Goal: Complete application form

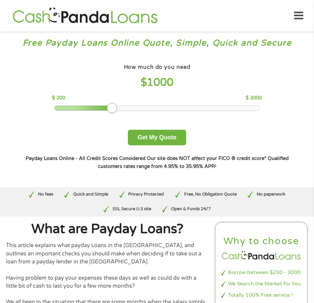
click at [159, 108] on div at bounding box center [157, 108] width 205 height 5
click at [180, 110] on div at bounding box center [157, 108] width 205 height 5
click at [203, 111] on div at bounding box center [157, 108] width 206 height 5
click at [215, 107] on div at bounding box center [157, 108] width 205 height 5
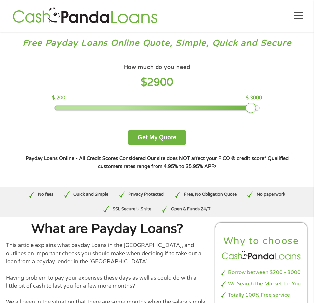
click at [249, 111] on div at bounding box center [157, 108] width 205 height 5
drag, startPoint x: 257, startPoint y: 107, endPoint x: 283, endPoint y: 111, distance: 26.2
click at [283, 111] on div "How much do you need $ 3000 $ 200 $ 3000 Get My Quote" at bounding box center [157, 103] width 280 height 83
click at [162, 136] on button "Get My Quote" at bounding box center [157, 138] width 58 height 16
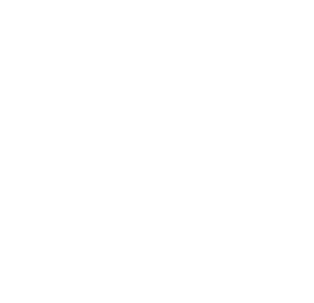
click at [0, 0] on html at bounding box center [0, 0] width 0 height 0
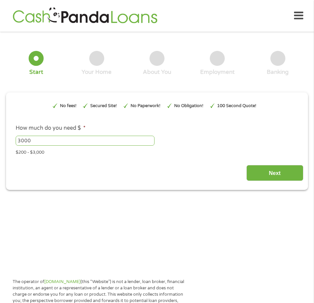
scroll to position [3, 0]
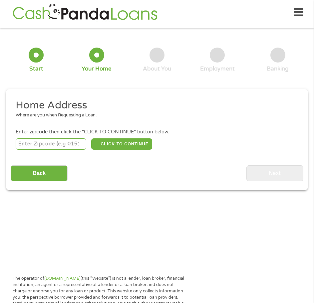
click at [61, 142] on input "number" at bounding box center [51, 144] width 71 height 11
type input "47401"
select select "[US_STATE]"
click at [117, 146] on button "CLICK TO CONTINUE" at bounding box center [121, 144] width 61 height 11
type input "47401"
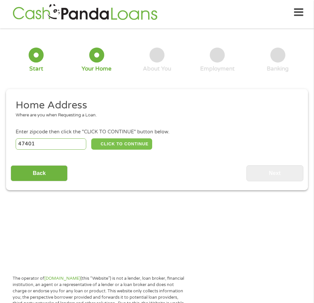
type input "Bloomington"
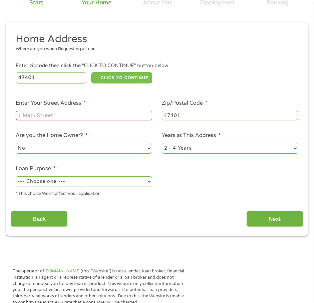
scroll to position [70, 0]
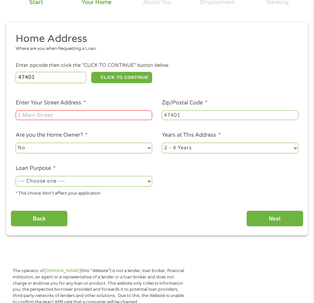
click at [105, 117] on input "Enter Your Street Address *" at bounding box center [84, 116] width 137 height 10
type input "[STREET_ADDRESS]"
click at [101, 145] on select "No Yes" at bounding box center [84, 148] width 137 height 11
click at [100, 153] on select "No Yes" at bounding box center [84, 148] width 137 height 11
click at [79, 181] on select "--- Choose one --- Pay Bills Debt Consolidation Home Improvement Major Purchase…" at bounding box center [84, 181] width 137 height 11
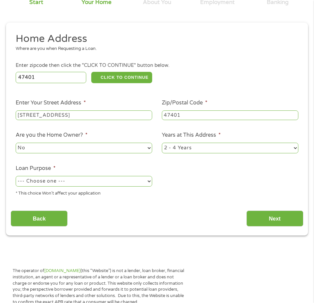
select select "paybills"
click at [16, 176] on select "--- Choose one --- Pay Bills Debt Consolidation Home Improvement Major Purchase…" at bounding box center [84, 181] width 137 height 11
click at [183, 148] on select "1 Year or less 1 - 2 Years 2 - 4 Years Over 4 Years" at bounding box center [230, 148] width 137 height 11
select select "24months"
click at [162, 143] on select "1 Year or less 1 - 2 Years 2 - 4 Years Over 4 Years" at bounding box center [230, 148] width 137 height 11
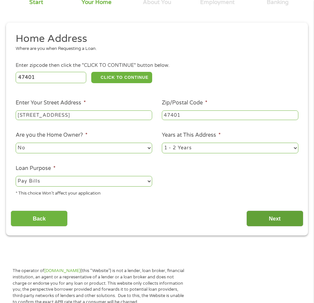
click at [281, 222] on input "Next" at bounding box center [274, 219] width 57 height 16
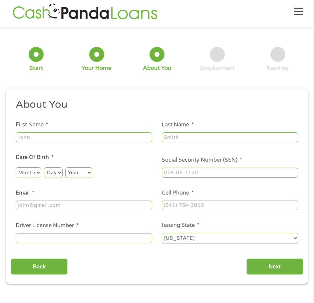
scroll to position [3, 0]
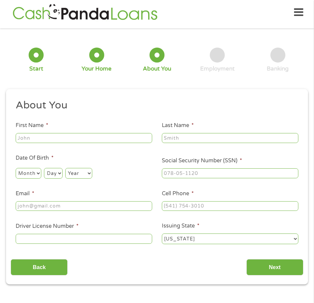
click at [103, 140] on input "First Name *" at bounding box center [84, 138] width 137 height 10
type input "Kyla"
type input "[PERSON_NAME]"
type input "[EMAIL_ADDRESS][PERSON_NAME][DOMAIN_NAME]"
click at [29, 174] on select "Month 1 2 3 4 5 6 7 8 9 10 11 12" at bounding box center [29, 173] width 26 height 11
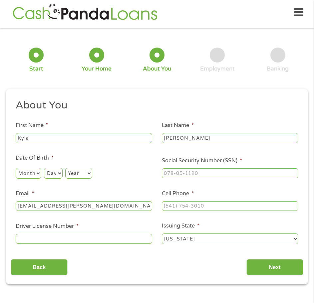
select select "9"
click at [16, 168] on select "Month 1 2 3 4 5 6 7 8 9 10 11 12" at bounding box center [29, 173] width 26 height 11
click at [52, 172] on select "Day 1 2 3 4 5 6 7 8 9 10 11 12 13 14 15 16 17 18 19 20 21 22 23 24 25 26 27 28 …" at bounding box center [53, 173] width 18 height 11
select select "23"
click at [44, 168] on select "Day 1 2 3 4 5 6 7 8 9 10 11 12 13 14 15 16 17 18 19 20 21 22 23 24 25 26 27 28 …" at bounding box center [53, 173] width 18 height 11
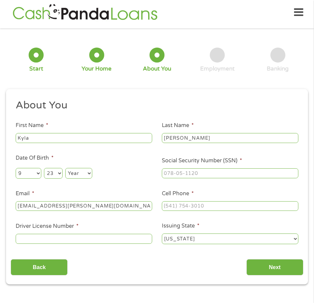
click at [85, 174] on select "Year [DATE] 2006 2005 2004 2003 2002 2001 2000 1999 1998 1997 1996 1995 1994 19…" at bounding box center [78, 173] width 27 height 11
select select "2000"
click at [65, 168] on select "Year [DATE] 2006 2005 2004 2003 2002 2001 2000 1999 1998 1997 1996 1995 1994 19…" at bounding box center [78, 173] width 27 height 11
click at [177, 173] on input "___-__-____" at bounding box center [230, 174] width 137 height 10
click at [169, 173] on input "___-__-____" at bounding box center [230, 174] width 137 height 10
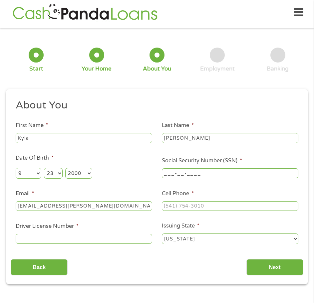
click at [167, 175] on input "___-__-____" at bounding box center [230, 174] width 137 height 10
type input "310-23-0155"
drag, startPoint x: 172, startPoint y: 209, endPoint x: 178, endPoint y: 207, distance: 6.3
click at [172, 208] on input "(___) ___-____" at bounding box center [230, 207] width 137 height 10
drag, startPoint x: 216, startPoint y: 208, endPoint x: 110, endPoint y: 214, distance: 106.4
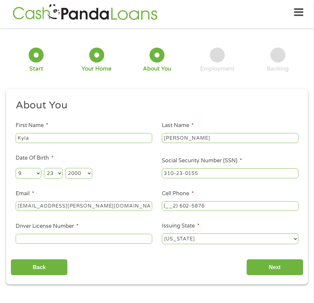
click at [114, 214] on ul "About You This field is hidden when viewing the form Title * --- Choose one ---…" at bounding box center [157, 175] width 292 height 152
type input "[PHONE_NUMBER]"
click at [112, 237] on input "Driver License Number *" at bounding box center [84, 239] width 137 height 10
click at [36, 244] on div at bounding box center [84, 239] width 137 height 12
click at [34, 239] on input "Driver License Number *" at bounding box center [84, 239] width 137 height 10
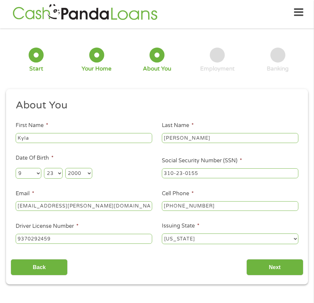
scroll to position [0, 0]
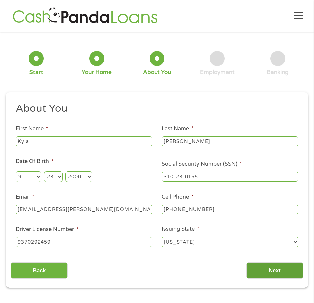
type input "9370292459"
click at [278, 272] on input "Next" at bounding box center [274, 271] width 57 height 16
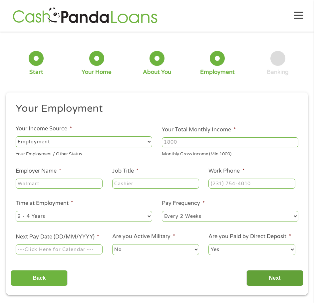
scroll to position [3, 0]
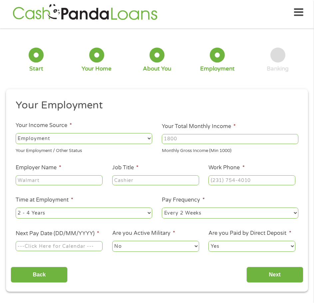
click at [69, 175] on div at bounding box center [59, 181] width 87 height 12
click at [70, 179] on input "Employer Name *" at bounding box center [59, 181] width 87 height 10
type input "Speedway"
click at [139, 181] on input "Job Title *" at bounding box center [155, 181] width 87 height 10
type input "Sales associate"
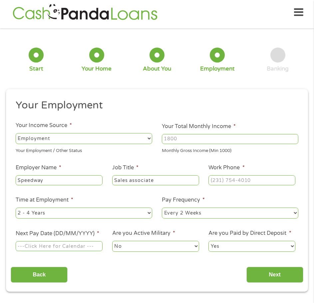
type input "(___) ___-____"
click at [265, 183] on input "(___) ___-____" at bounding box center [252, 181] width 87 height 10
type input "(___) ___-____"
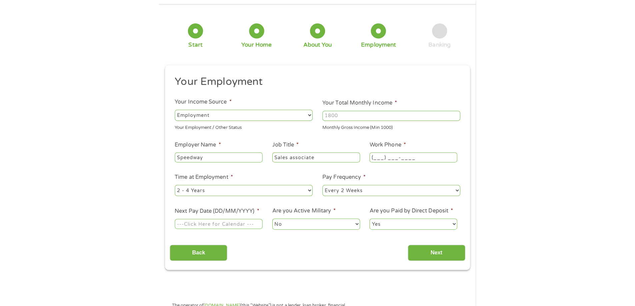
scroll to position [0, 0]
